Goal: Transaction & Acquisition: Book appointment/travel/reservation

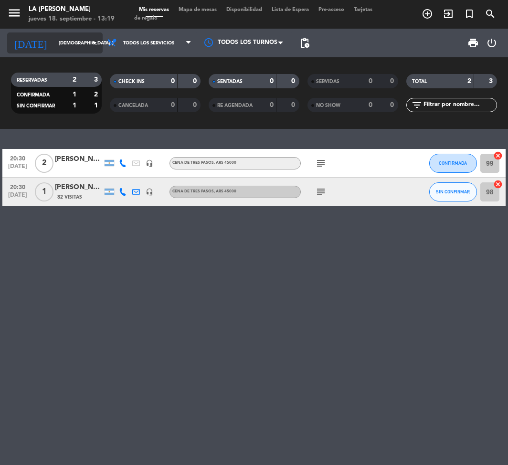
click at [79, 46] on input "[DEMOGRAPHIC_DATA] [DATE]" at bounding box center [86, 43] width 64 height 15
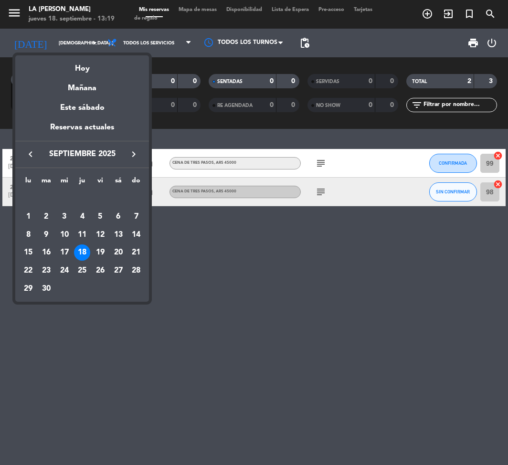
click at [134, 156] on icon "keyboard_arrow_right" at bounding box center [133, 153] width 11 height 11
click at [135, 155] on icon "keyboard_arrow_right" at bounding box center [133, 153] width 11 height 11
click at [119, 215] on div "8" at bounding box center [118, 216] width 16 height 16
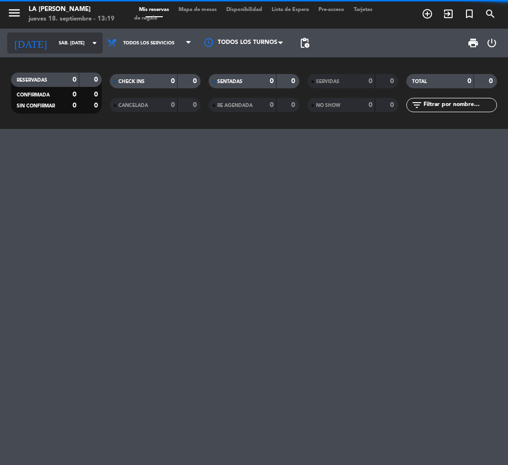
click at [54, 45] on input "sáb. [DATE]" at bounding box center [86, 43] width 64 height 15
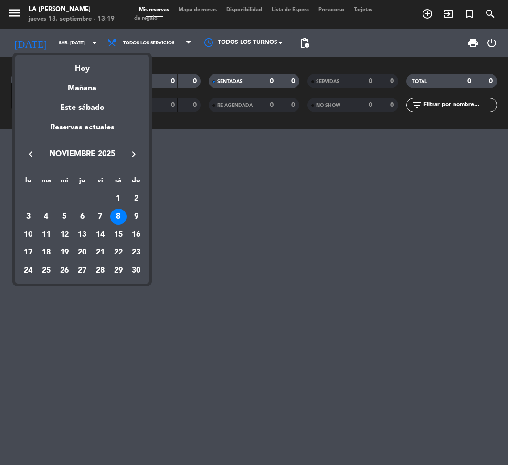
click at [31, 157] on icon "keyboard_arrow_left" at bounding box center [30, 153] width 11 height 11
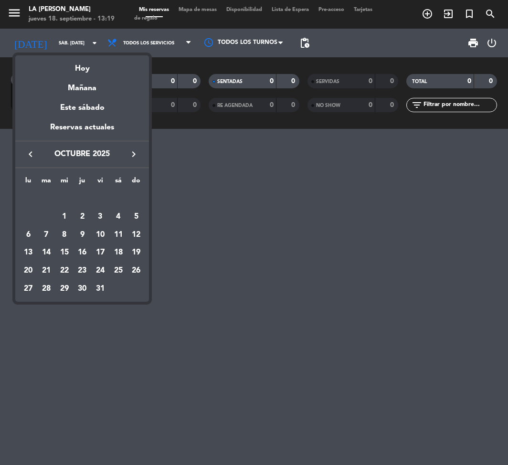
click at [424, 12] on div at bounding box center [254, 232] width 508 height 465
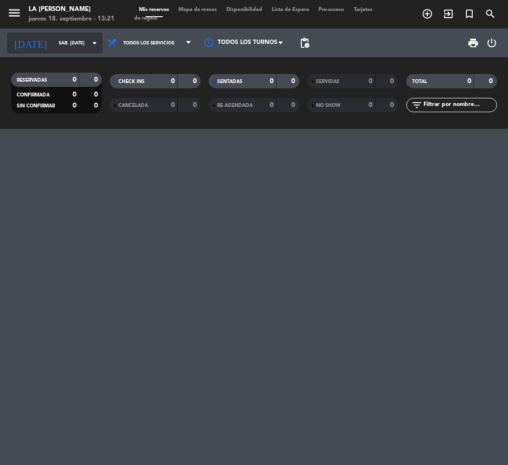
click at [66, 41] on input "sáb. [DATE]" at bounding box center [86, 43] width 64 height 15
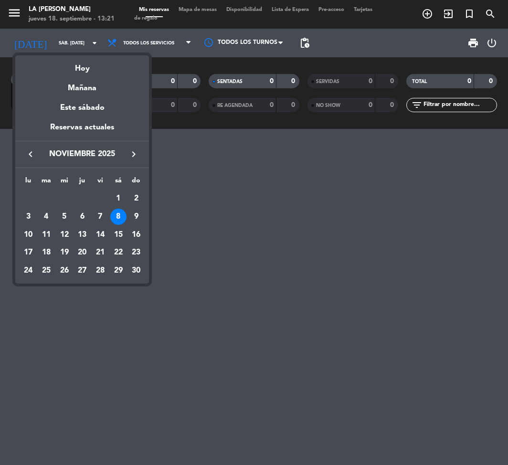
click at [120, 214] on div "8" at bounding box center [118, 216] width 16 height 16
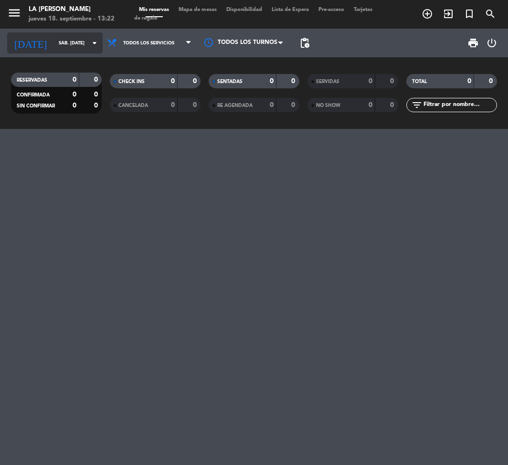
click at [59, 39] on input "sáb. [DATE]" at bounding box center [86, 43] width 64 height 15
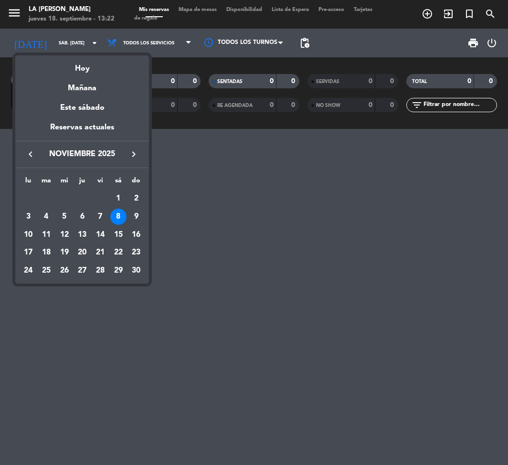
click at [122, 213] on div "8" at bounding box center [118, 216] width 16 height 16
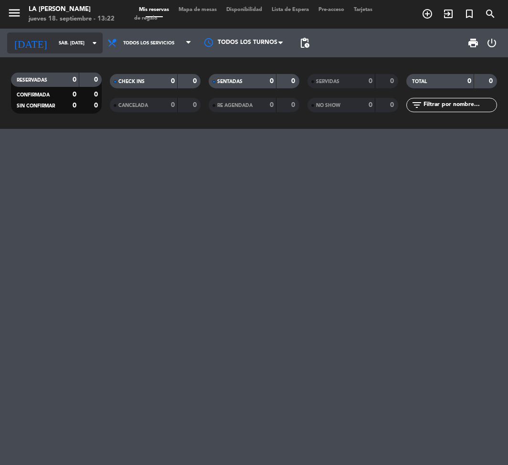
click at [84, 41] on input "sáb. [DATE]" at bounding box center [86, 43] width 64 height 15
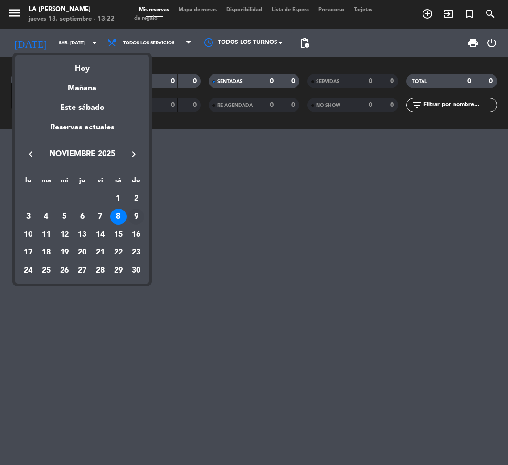
click at [135, 214] on div "9" at bounding box center [136, 216] width 16 height 16
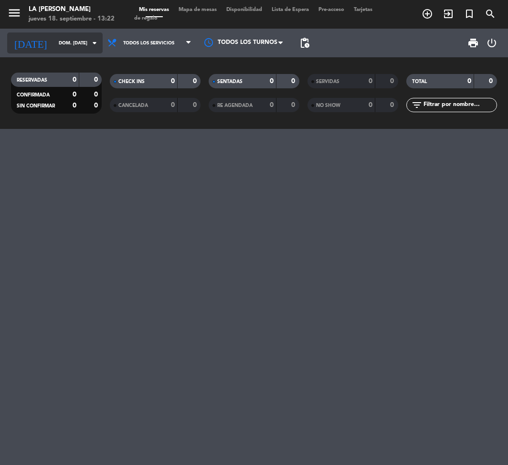
click at [81, 46] on input "dom. [DATE]" at bounding box center [86, 43] width 64 height 15
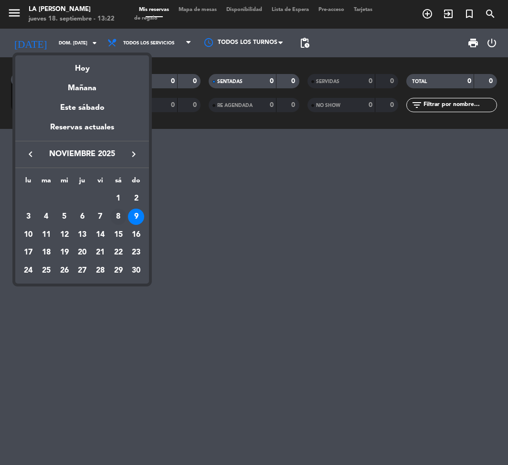
click at [117, 217] on div "8" at bounding box center [118, 216] width 16 height 16
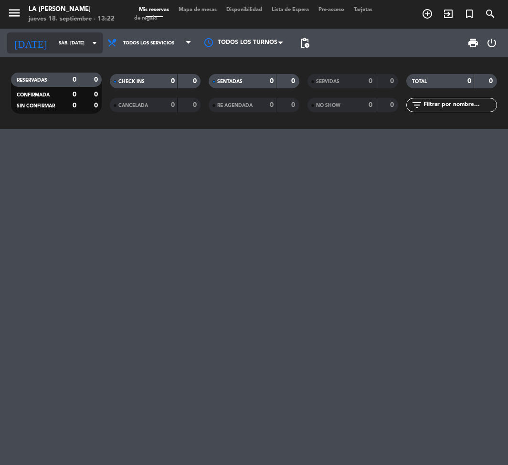
click at [85, 42] on input "sáb. [DATE]" at bounding box center [86, 43] width 64 height 15
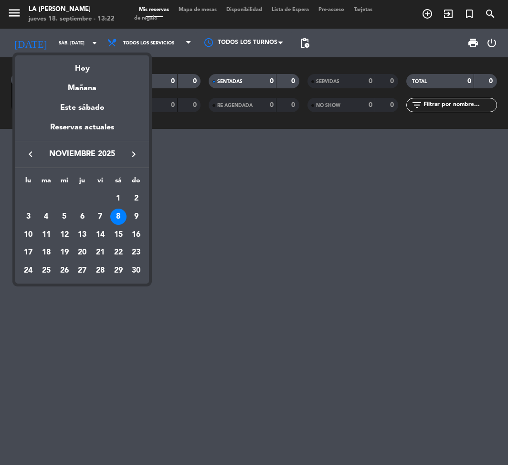
click at [25, 151] on icon "keyboard_arrow_left" at bounding box center [30, 153] width 11 height 11
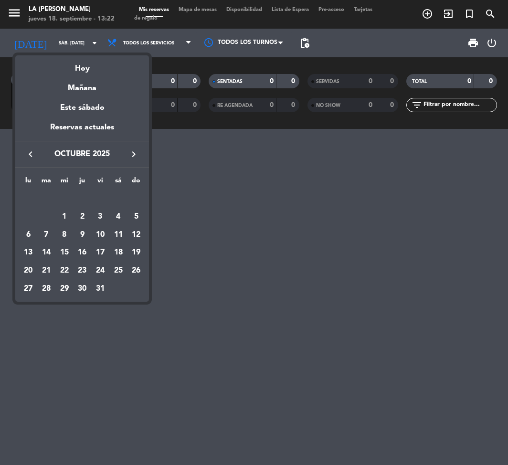
click at [134, 156] on icon "keyboard_arrow_right" at bounding box center [133, 153] width 11 height 11
click at [132, 219] on div "9" at bounding box center [136, 216] width 16 height 16
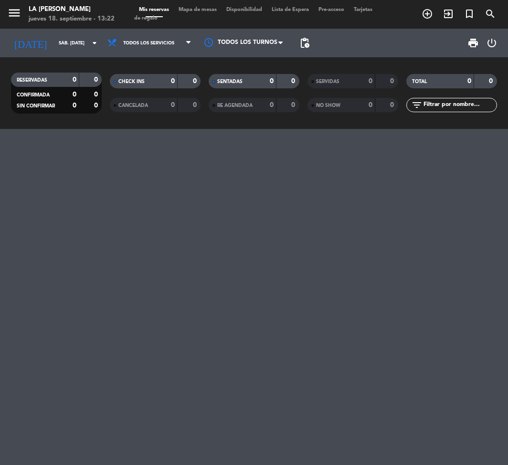
type input "dom. [DATE]"
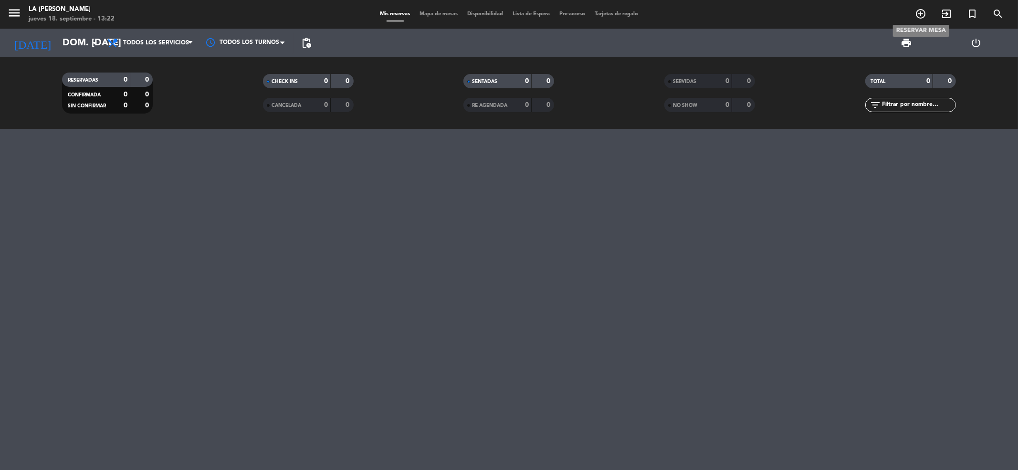
click at [517, 16] on icon "add_circle_outline" at bounding box center [920, 13] width 11 height 11
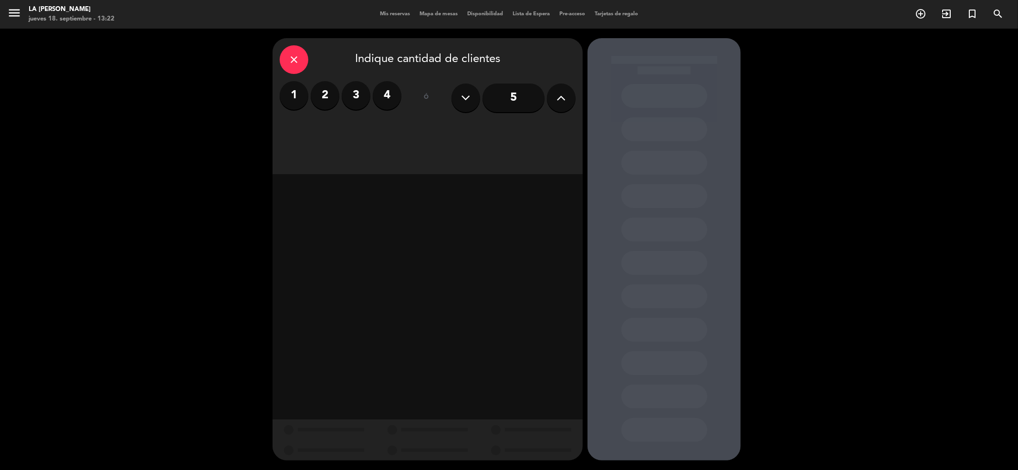
click at [357, 94] on label "3" at bounding box center [356, 95] width 29 height 29
click at [387, 123] on div "Almuerzo" at bounding box center [353, 130] width 147 height 19
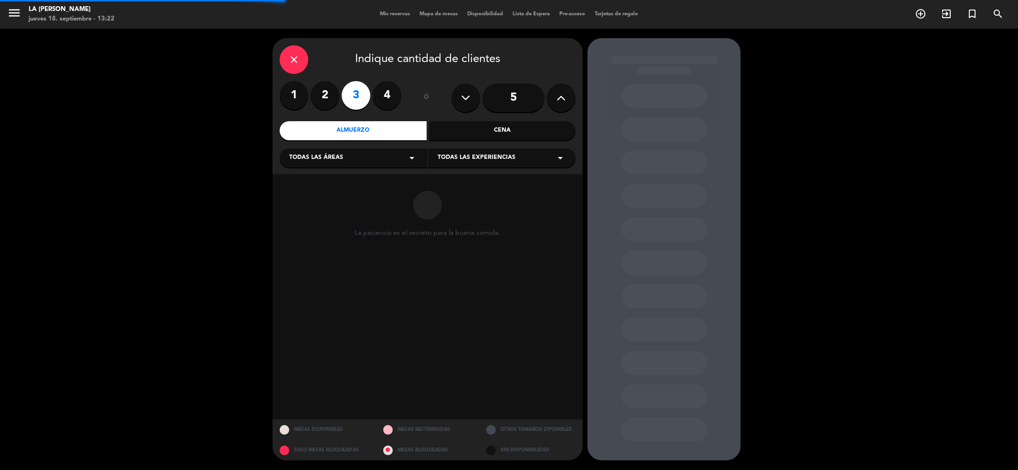
click at [403, 151] on div "Todas las áreas arrow_drop_down" at bounding box center [353, 157] width 147 height 19
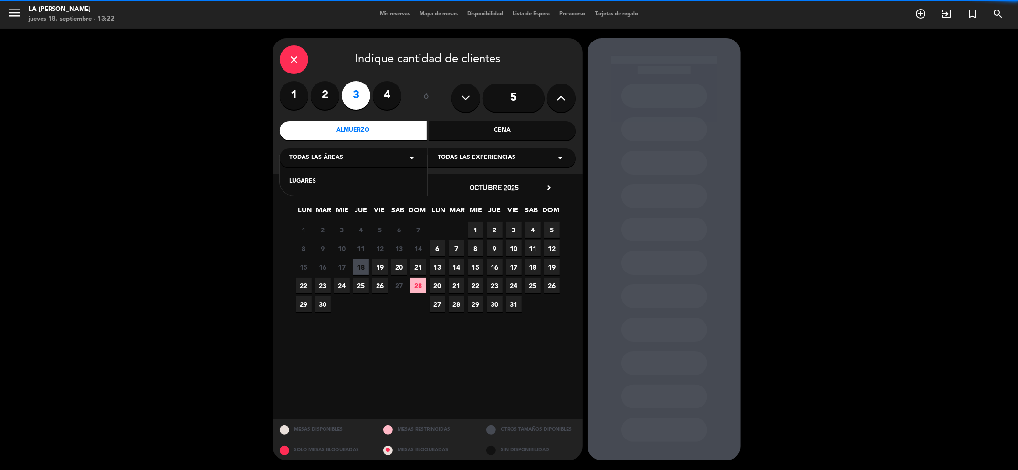
click at [399, 179] on div "LUGARES" at bounding box center [353, 182] width 128 height 10
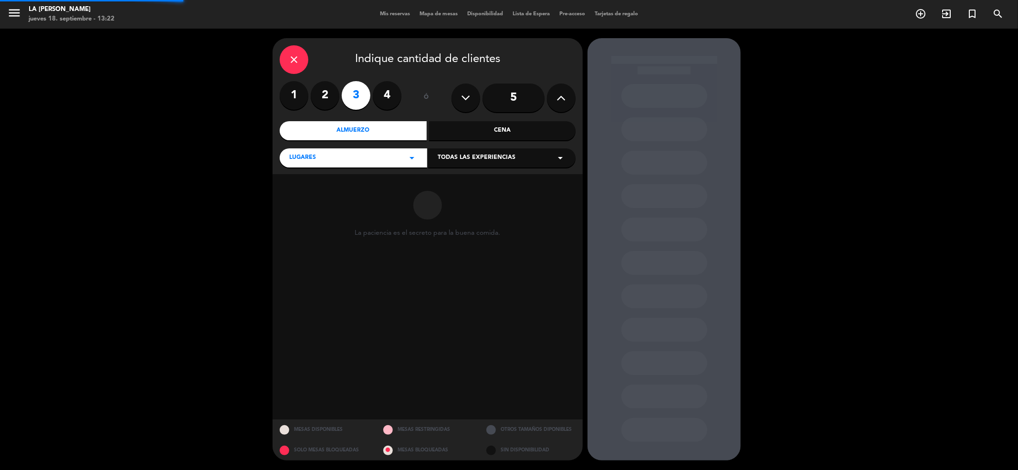
click at [466, 156] on span "Todas las experiencias" at bounding box center [476, 158] width 78 height 10
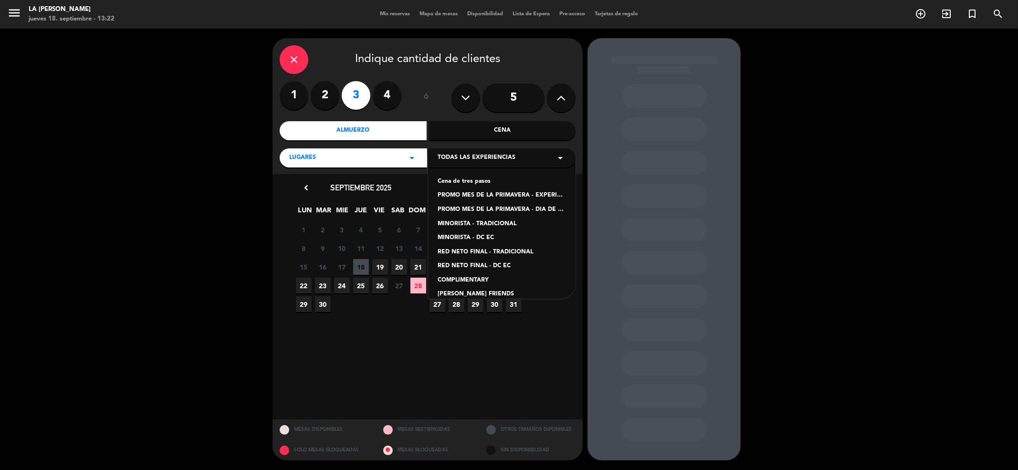
click at [472, 196] on div "PROMO MES DE LA PRIMAVERA - EXPERIENCIA CANDELARIA" at bounding box center [501, 196] width 128 height 10
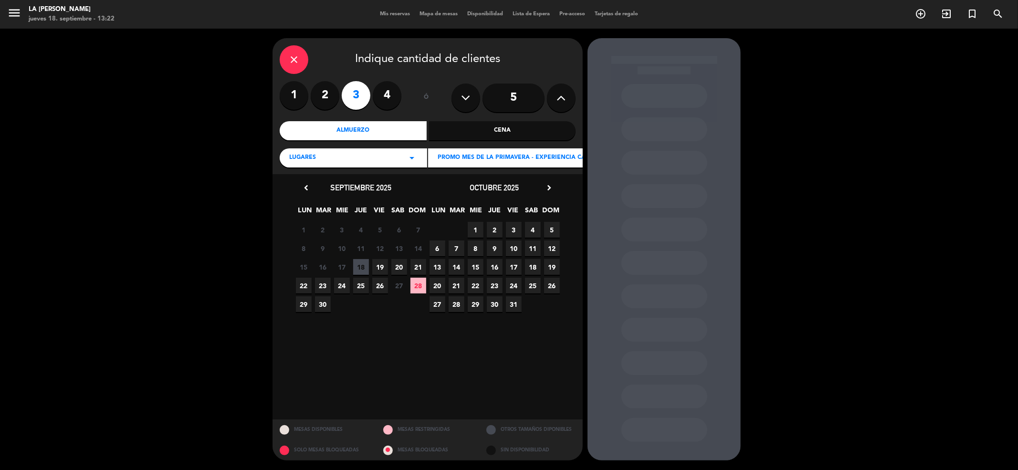
click at [517, 183] on icon "chevron_right" at bounding box center [549, 188] width 10 height 10
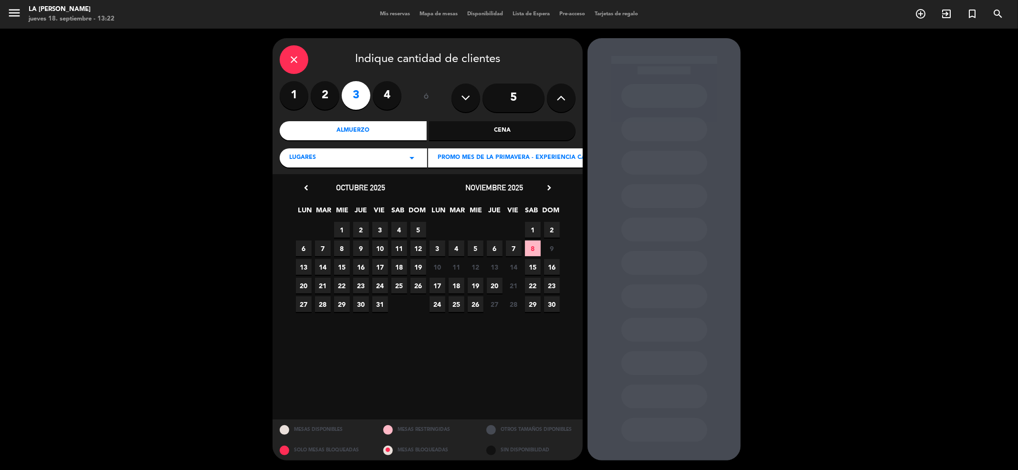
click at [517, 250] on span "8" at bounding box center [533, 248] width 16 height 16
click at [300, 62] on div "close" at bounding box center [294, 59] width 29 height 29
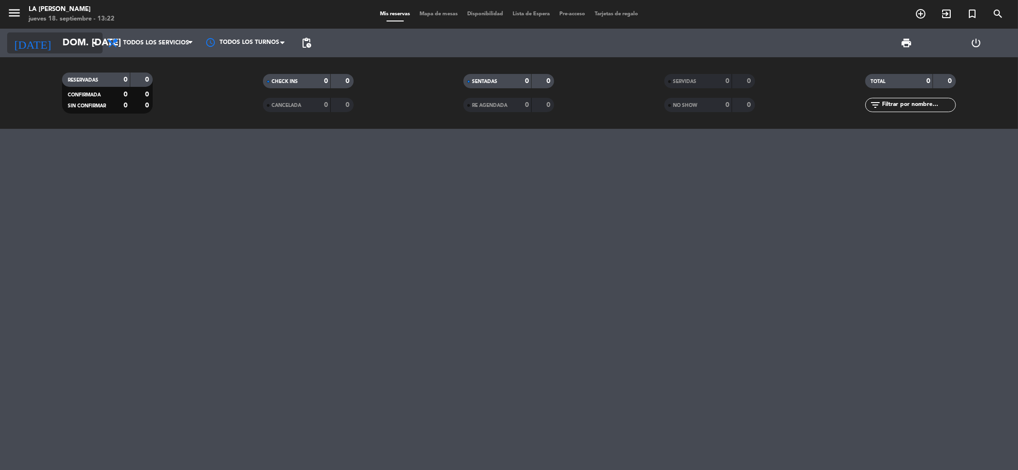
click at [92, 41] on icon "arrow_drop_down" at bounding box center [94, 42] width 11 height 11
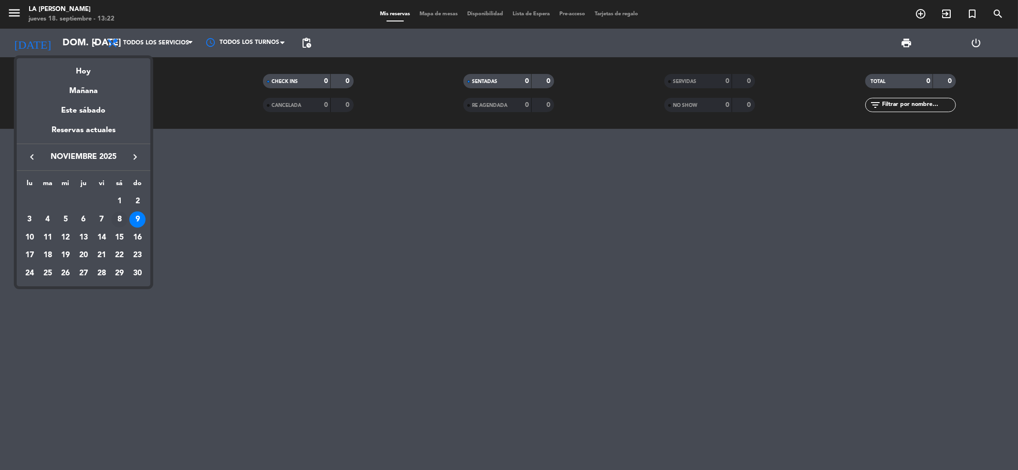
click at [118, 219] on div "8" at bounding box center [119, 219] width 16 height 16
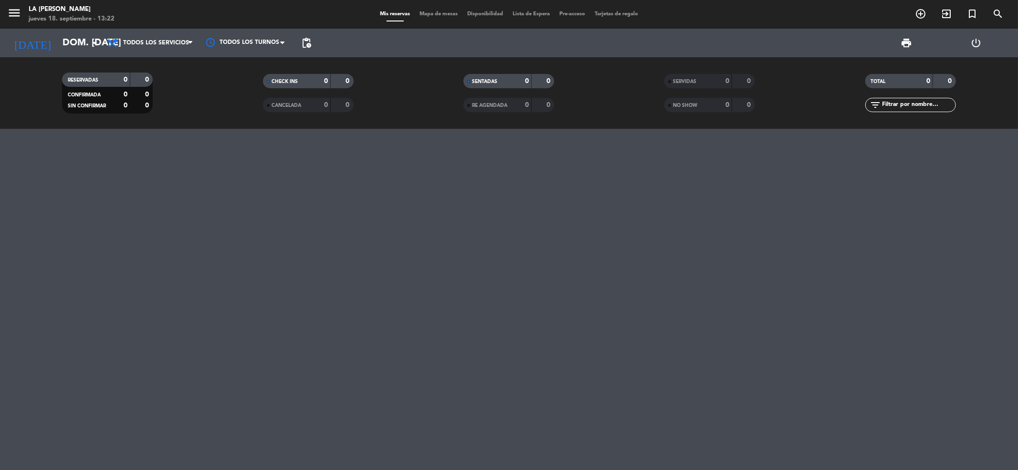
type input "sáb. [DATE]"
click at [517, 6] on span "add_circle_outline" at bounding box center [920, 14] width 26 height 16
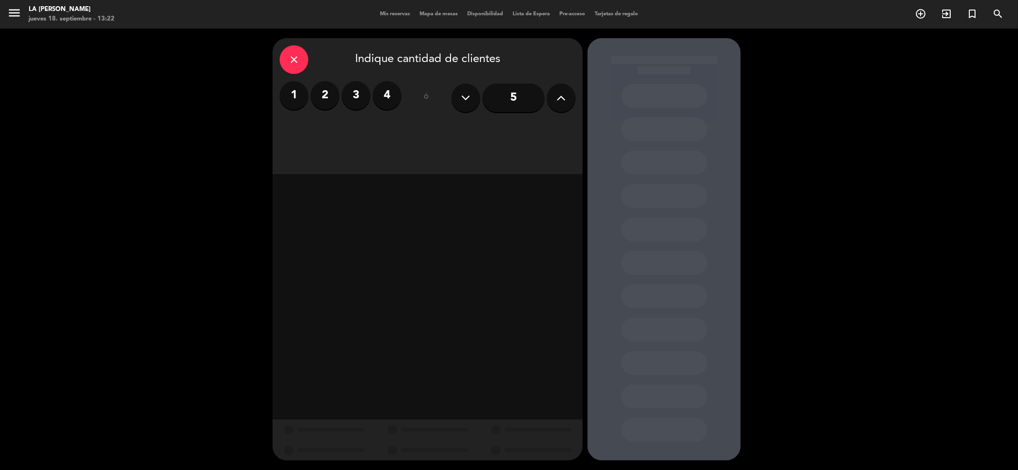
click at [360, 96] on label "3" at bounding box center [356, 95] width 29 height 29
click at [359, 129] on div "Almuerzo" at bounding box center [353, 130] width 147 height 19
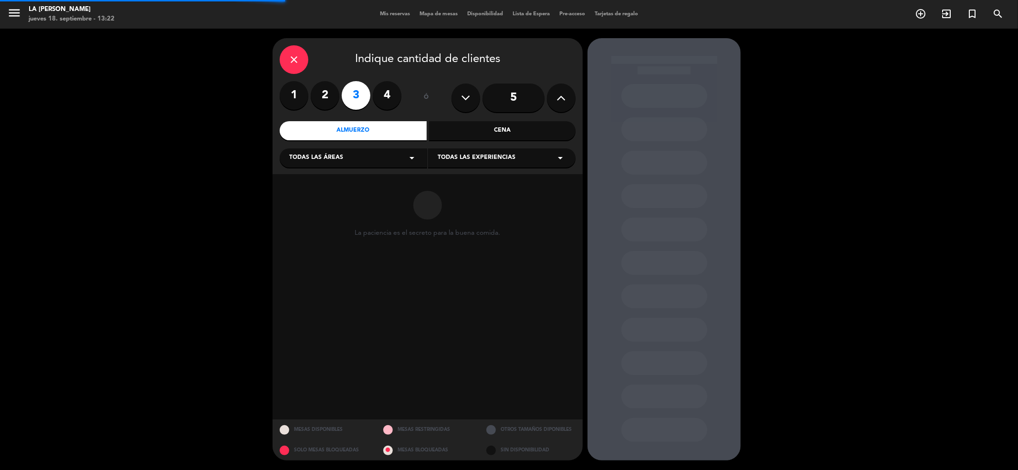
click at [392, 157] on div "Todas las áreas arrow_drop_down" at bounding box center [353, 157] width 147 height 19
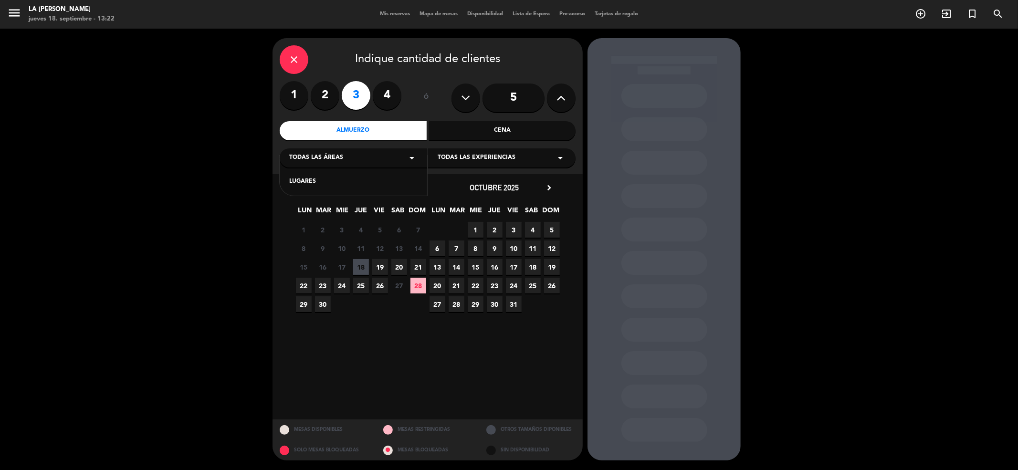
click at [386, 175] on div "LUGARES" at bounding box center [353, 176] width 147 height 41
click at [483, 156] on span "Todas las experiencias" at bounding box center [476, 158] width 78 height 10
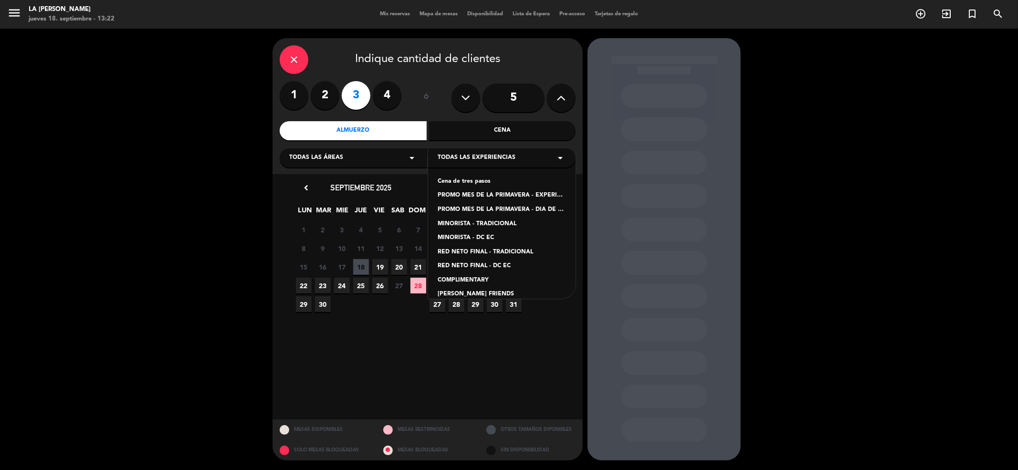
click at [517, 197] on div "PROMO MES DE LA PRIMAVERA - EXPERIENCIA CANDELARIA" at bounding box center [501, 196] width 128 height 10
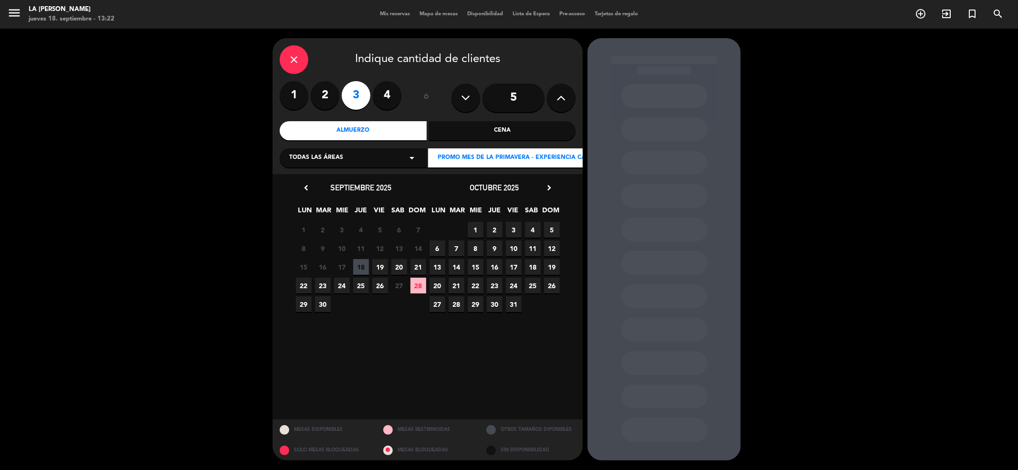
click at [517, 190] on icon "chevron_right" at bounding box center [549, 188] width 10 height 10
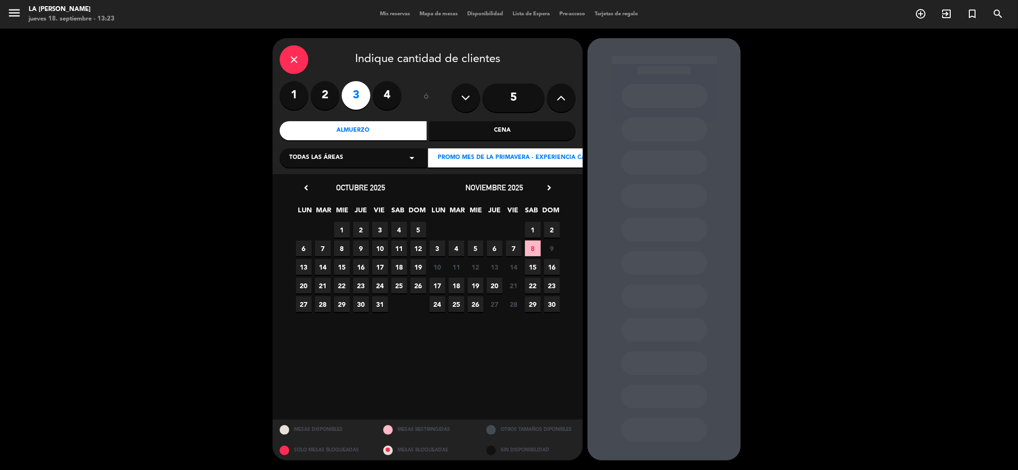
click at [517, 268] on span "15" at bounding box center [533, 267] width 16 height 16
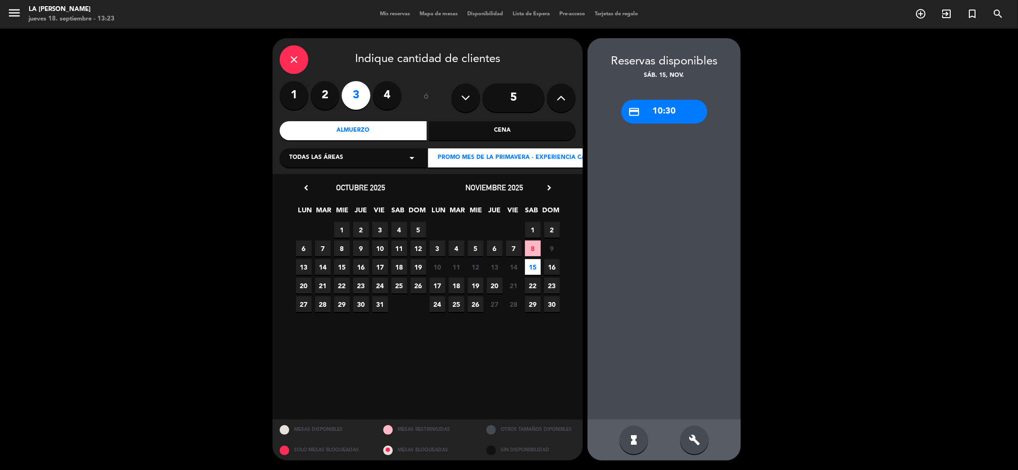
click at [517, 271] on span "16" at bounding box center [552, 267] width 16 height 16
click at [287, 55] on div "close" at bounding box center [294, 59] width 29 height 29
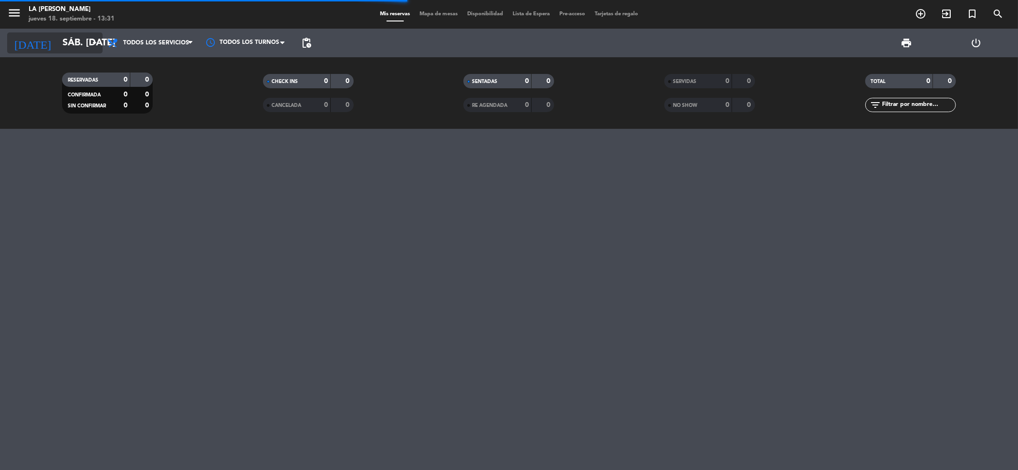
click at [96, 49] on input "sáb. [DATE]" at bounding box center [118, 42] width 121 height 21
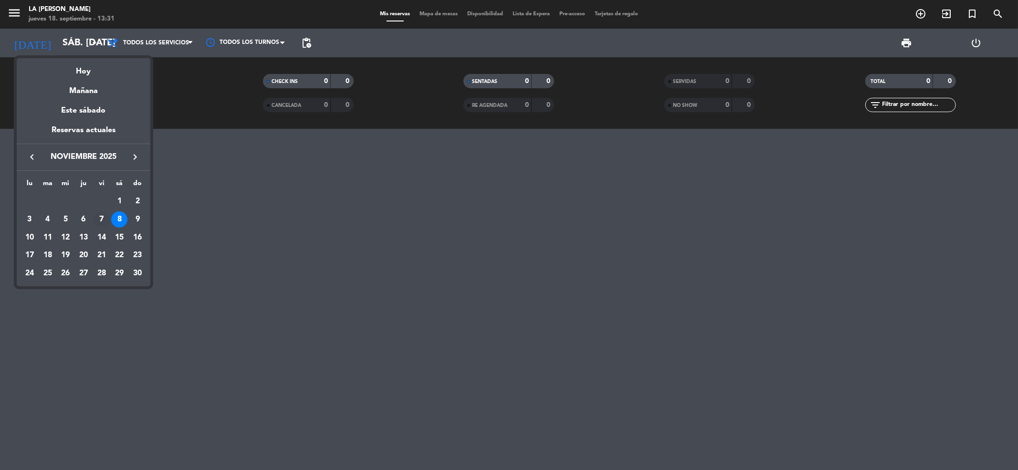
click at [100, 219] on div "7" at bounding box center [102, 219] width 16 height 16
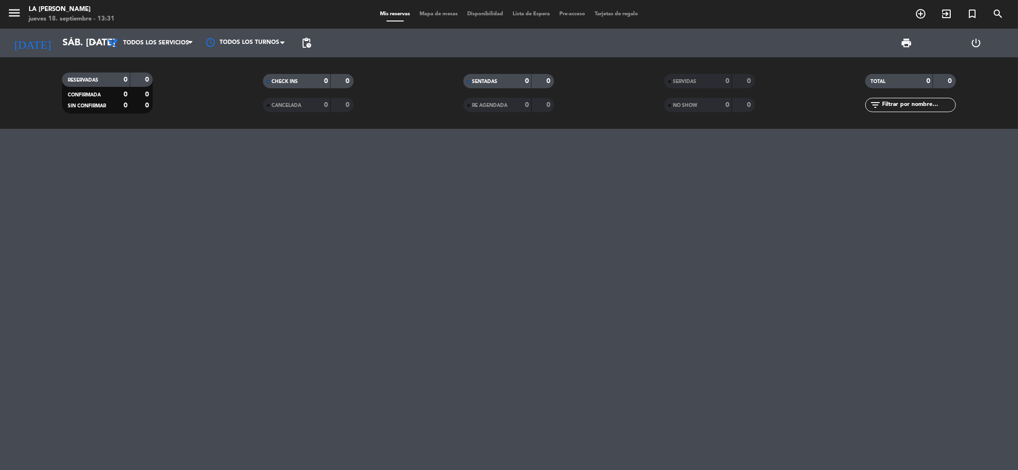
type input "vie. [DATE]"
click at [517, 11] on icon "add_circle_outline" at bounding box center [920, 13] width 11 height 11
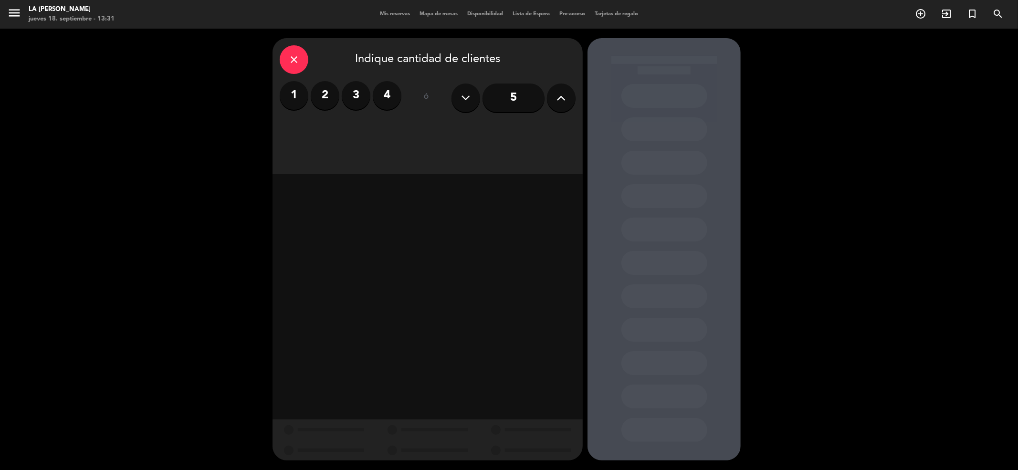
click at [349, 100] on label "3" at bounding box center [356, 95] width 29 height 29
click at [367, 127] on div "Almuerzo" at bounding box center [353, 130] width 147 height 19
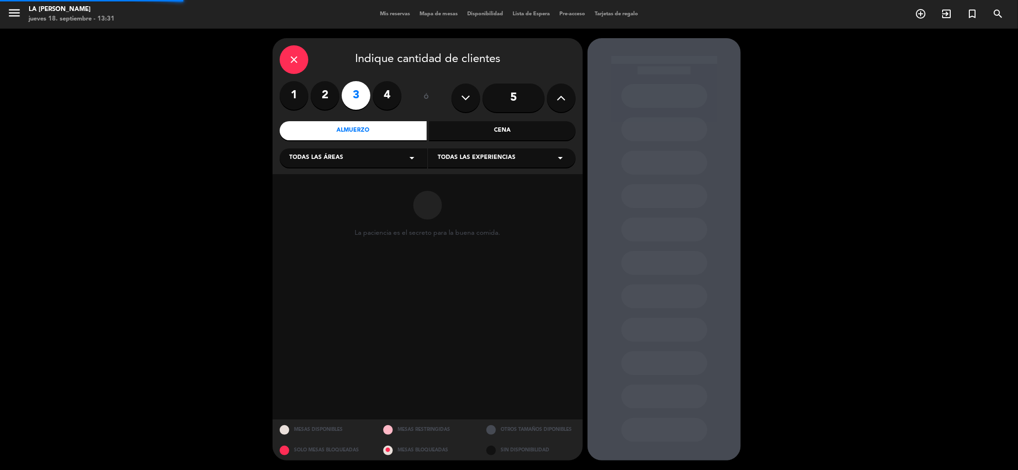
click at [367, 154] on div "Todas las áreas arrow_drop_down" at bounding box center [353, 157] width 147 height 19
click at [389, 184] on div "LUGARES" at bounding box center [353, 182] width 128 height 10
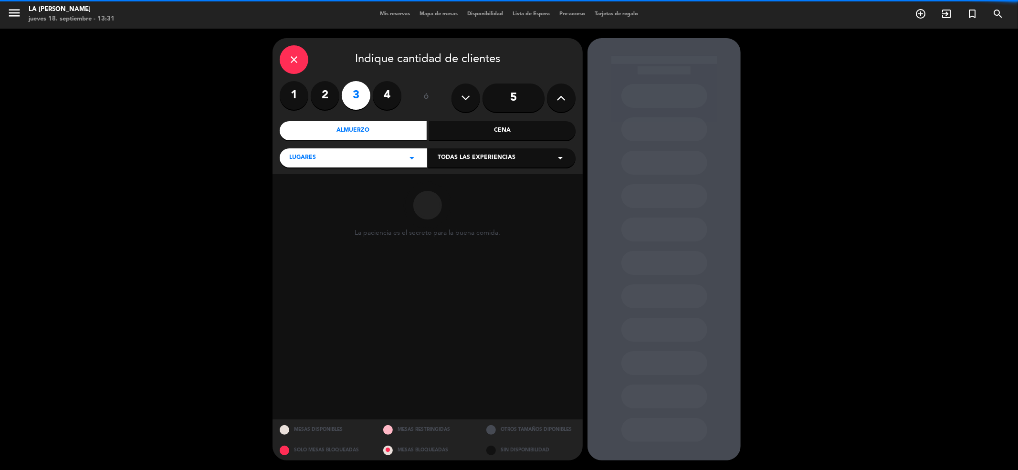
click at [506, 159] on span "Todas las experiencias" at bounding box center [476, 158] width 78 height 10
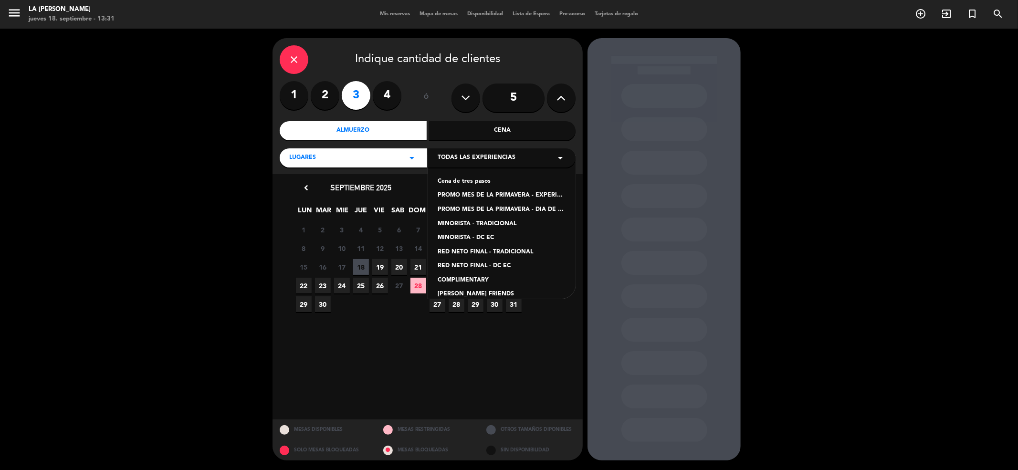
drag, startPoint x: 399, startPoint y: 310, endPoint x: 451, endPoint y: 290, distance: 55.6
click at [400, 310] on span "4" at bounding box center [399, 304] width 16 height 16
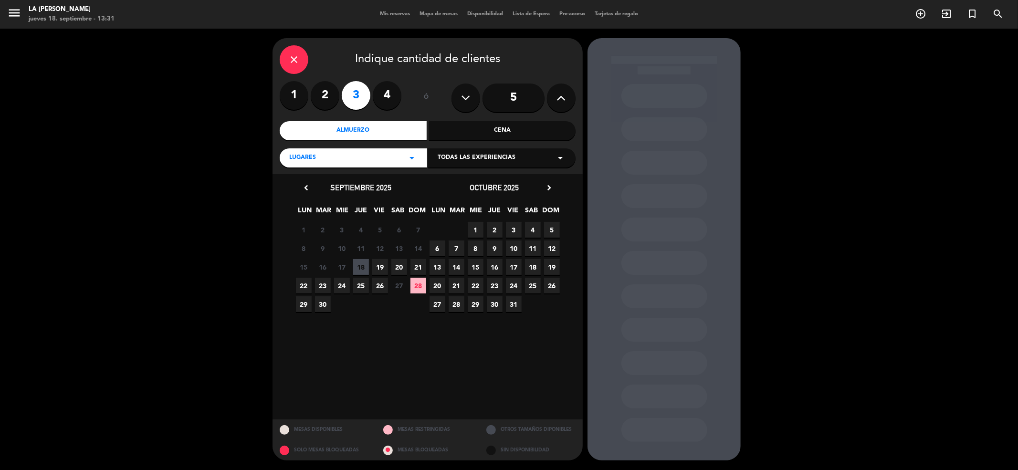
click at [517, 181] on div "octubre 2025 chevron_right" at bounding box center [494, 187] width 134 height 13
click at [517, 187] on icon "chevron_right" at bounding box center [549, 188] width 10 height 10
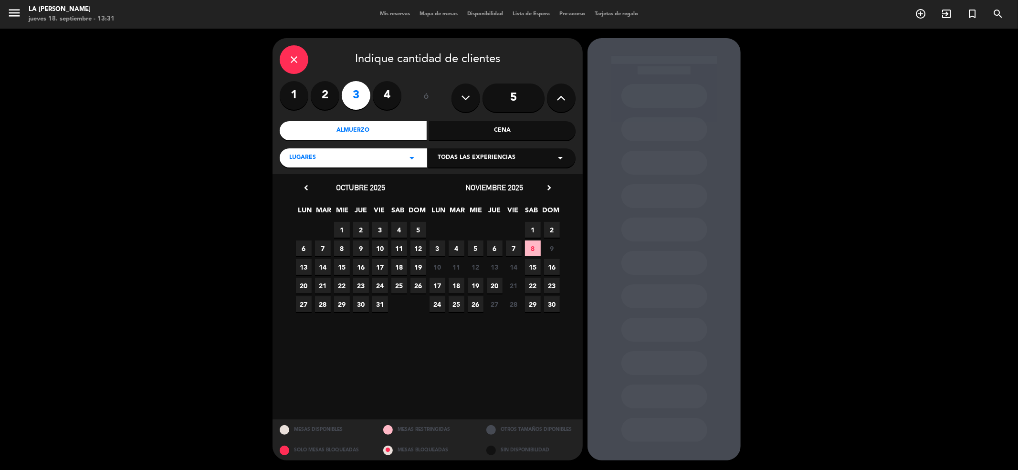
click at [510, 247] on span "7" at bounding box center [514, 248] width 16 height 16
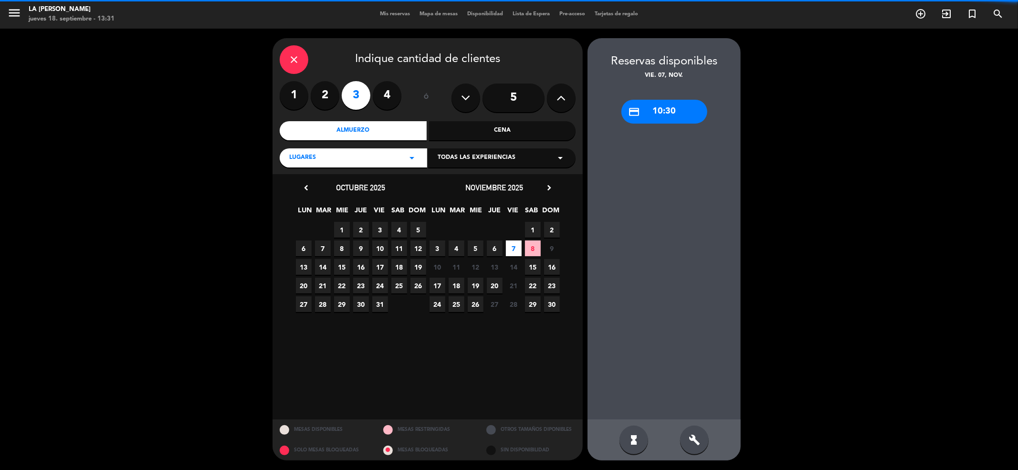
click at [517, 105] on div "credit_card 10:30" at bounding box center [664, 112] width 86 height 24
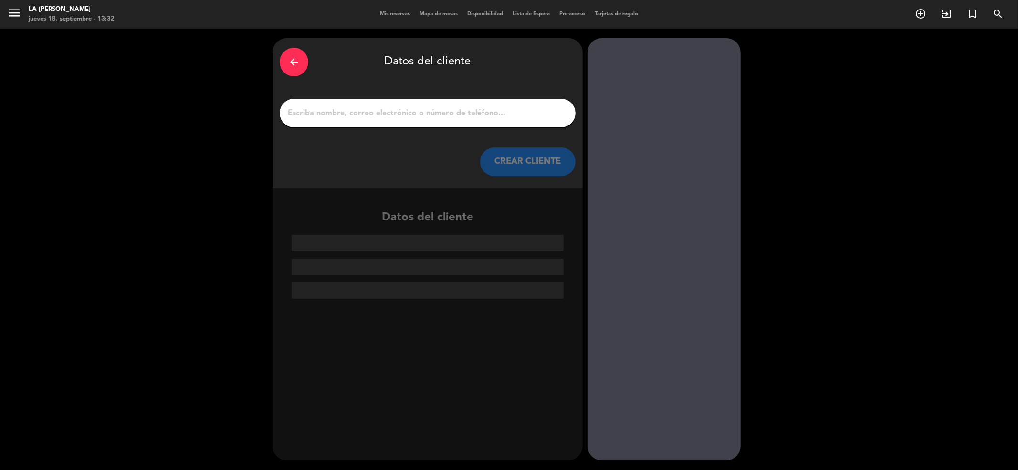
click at [517, 176] on div "arrow_back Datos del cliente CREAR CLIENTE" at bounding box center [427, 113] width 310 height 150
click at [517, 165] on button "CREAR CLIENTE" at bounding box center [527, 161] width 95 height 29
